Goal: Navigation & Orientation: Find specific page/section

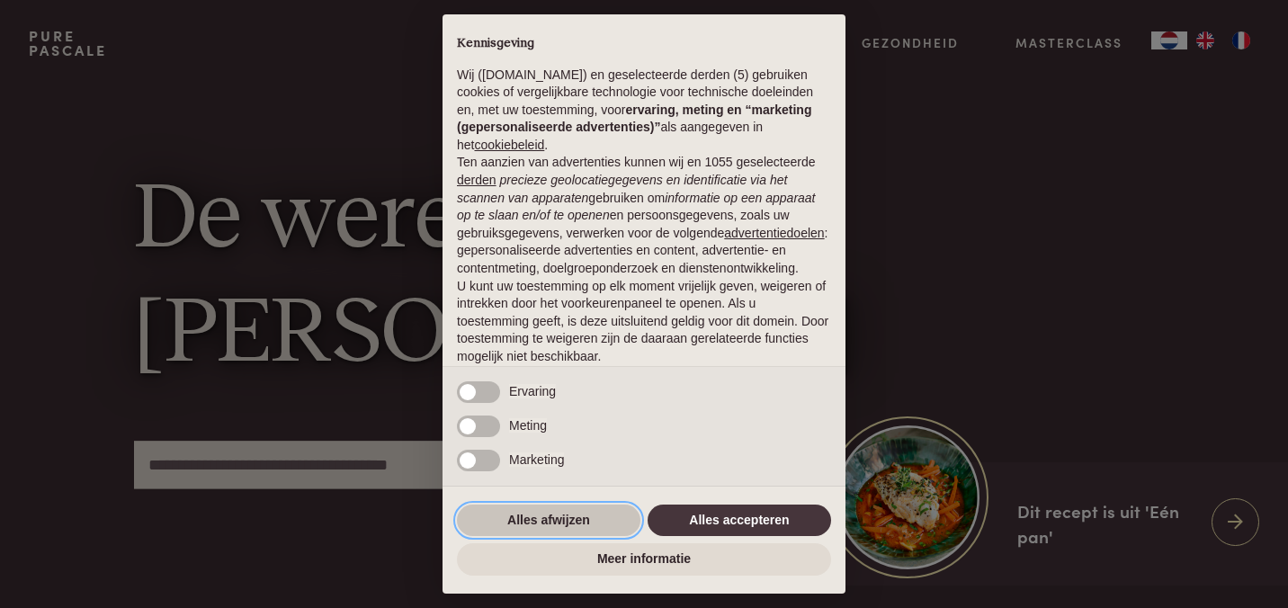
click at [532, 516] on button "Alles afwijzen" at bounding box center [549, 521] width 184 height 32
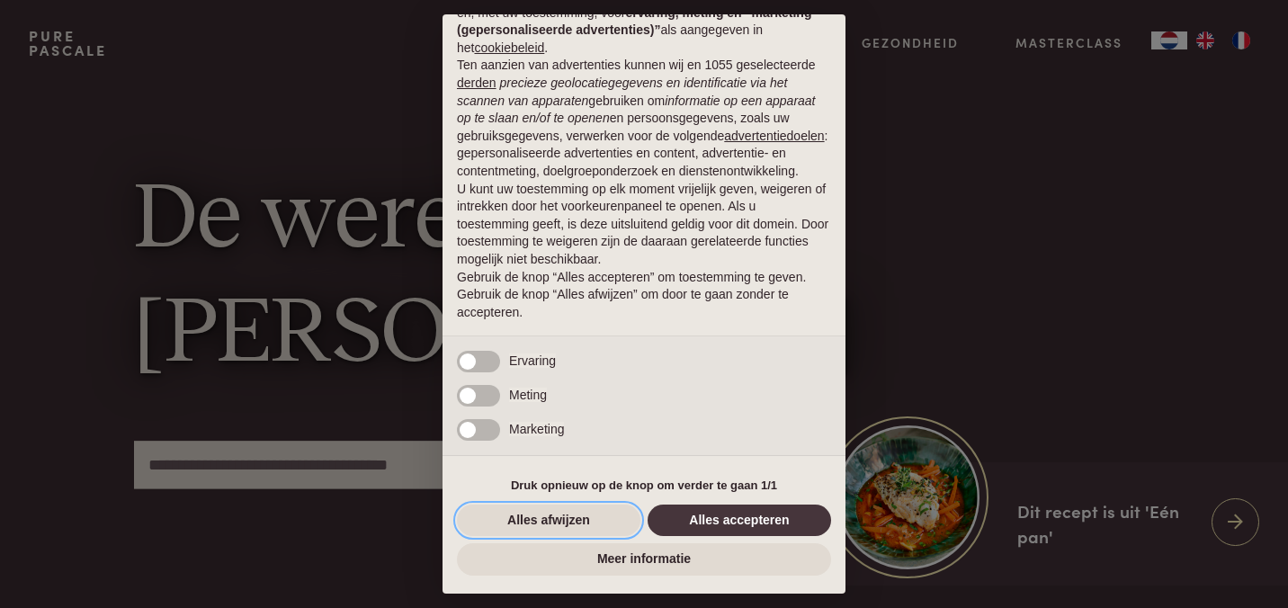
click at [532, 516] on button "Alles afwijzen" at bounding box center [549, 521] width 184 height 32
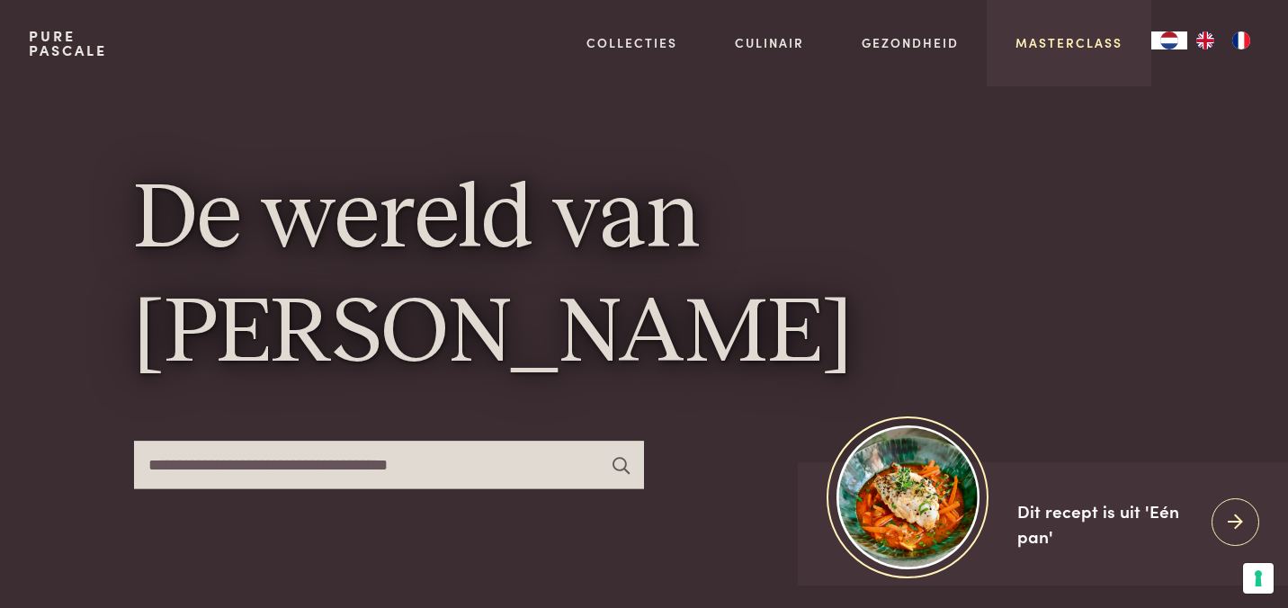
click at [1052, 39] on link "Masterclass" at bounding box center [1069, 42] width 107 height 19
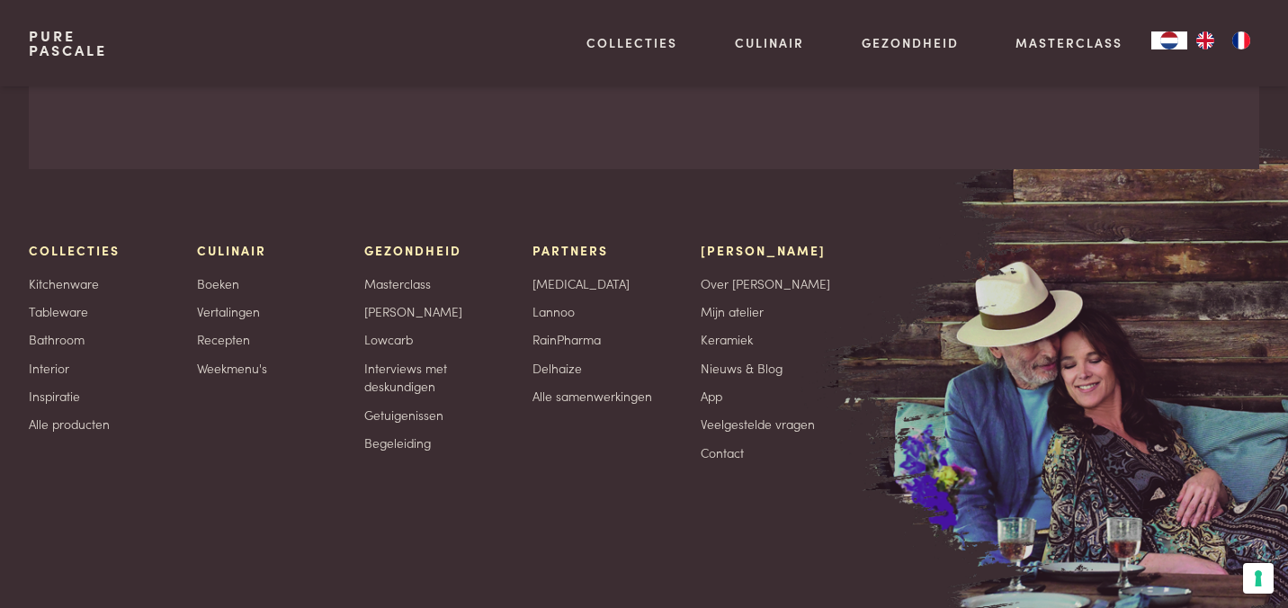
scroll to position [6153, 0]
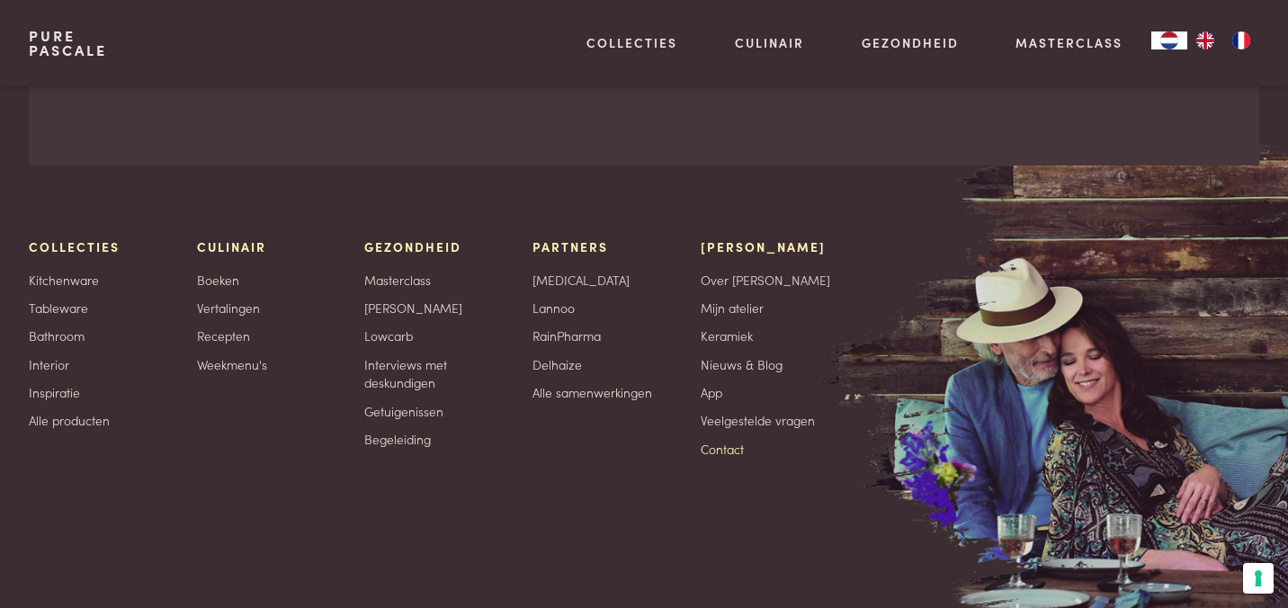
click at [732, 440] on link "Contact" at bounding box center [722, 449] width 43 height 19
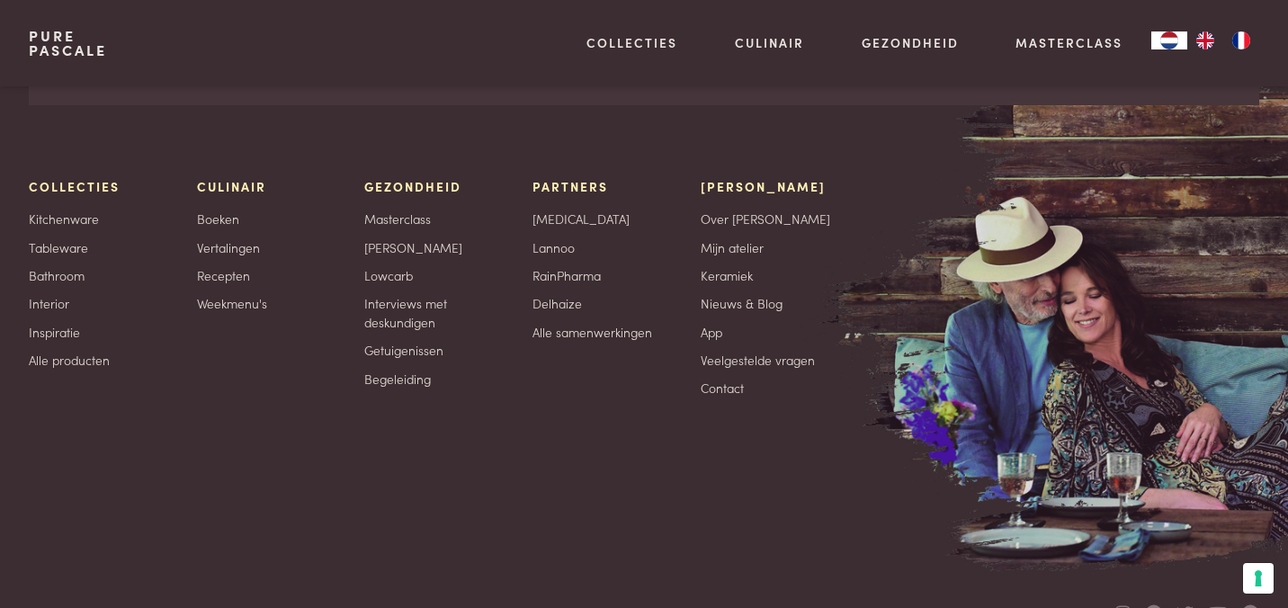
scroll to position [2536, 0]
